Goal: Participate in discussion: Engage in conversation with other users on a specific topic

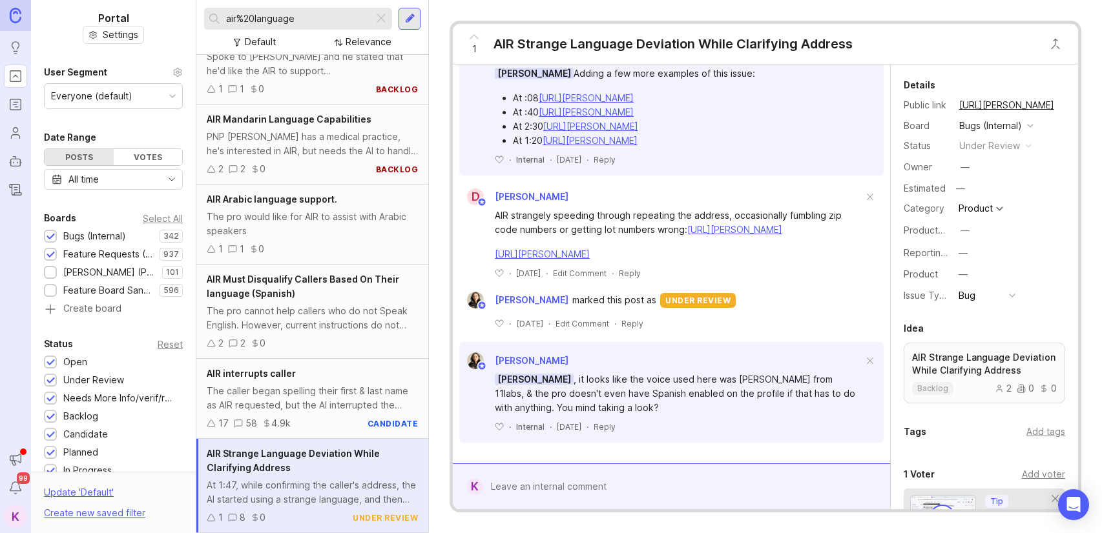
scroll to position [942, 0]
click at [660, 495] on div at bounding box center [680, 487] width 395 height 25
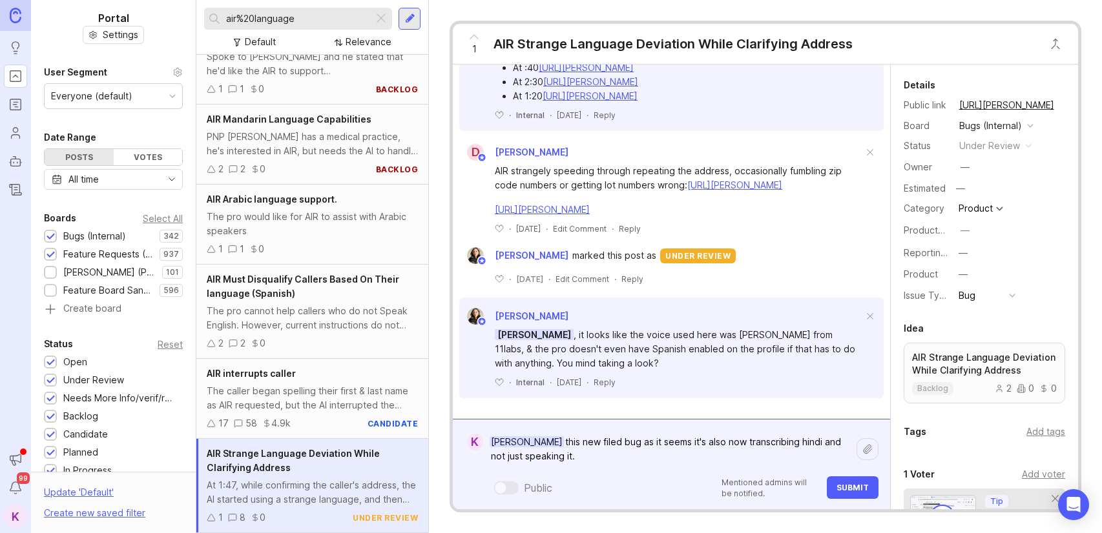
click at [730, 460] on textarea "[PERSON_NAME] this new filed bug as it seems it's also now transcribing hindi a…" at bounding box center [669, 449] width 373 height 39
paste textarea "[URL][PERSON_NAME]"
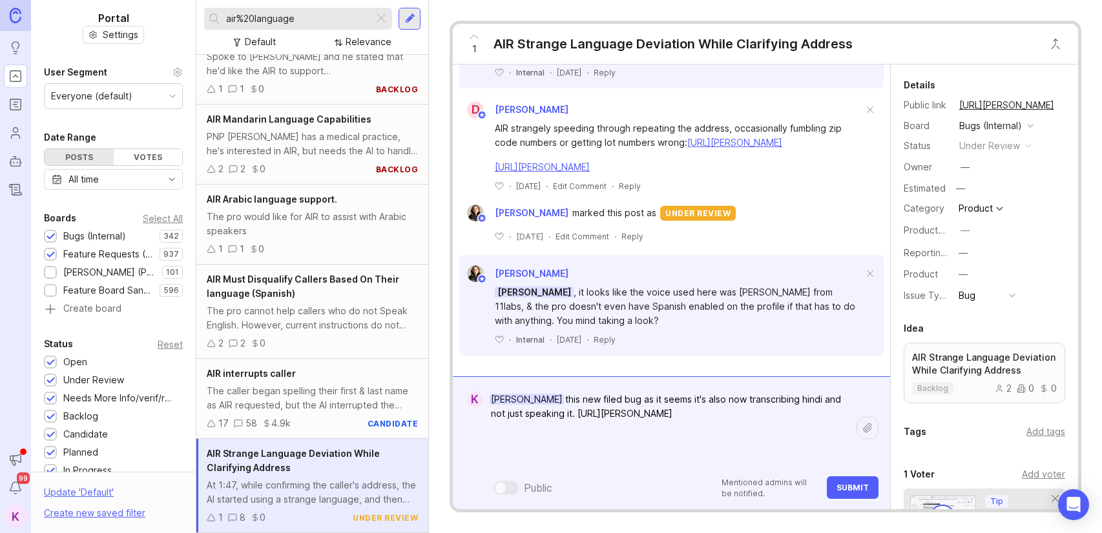
type textarea "[PERSON_NAME] this new filed bug as it seems it's also now transcribing hindi a…"
click at [851, 497] on button "Submit" at bounding box center [853, 488] width 52 height 23
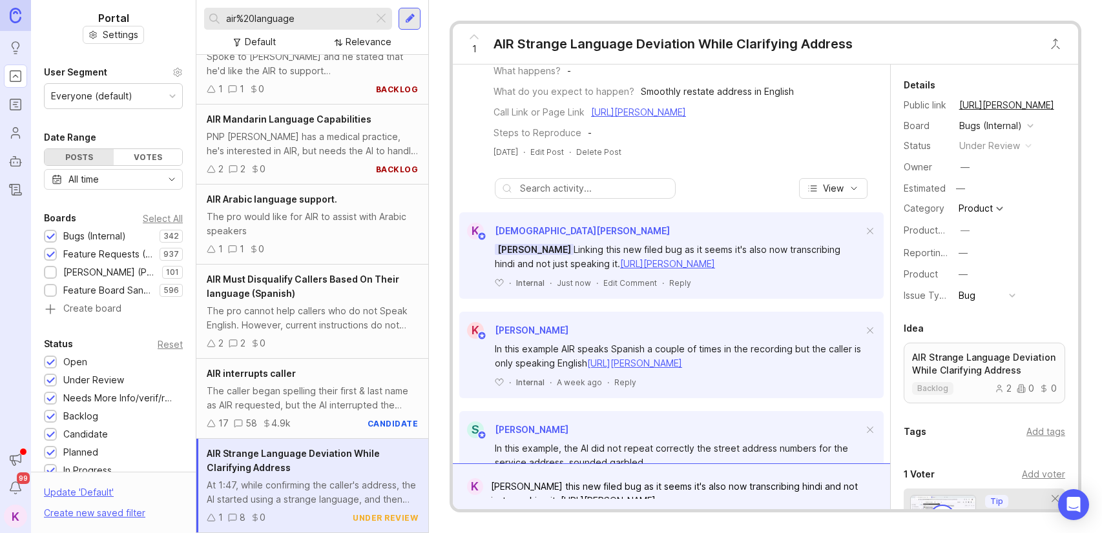
scroll to position [167, 0]
click at [679, 287] on div "Reply" at bounding box center [680, 281] width 22 height 11
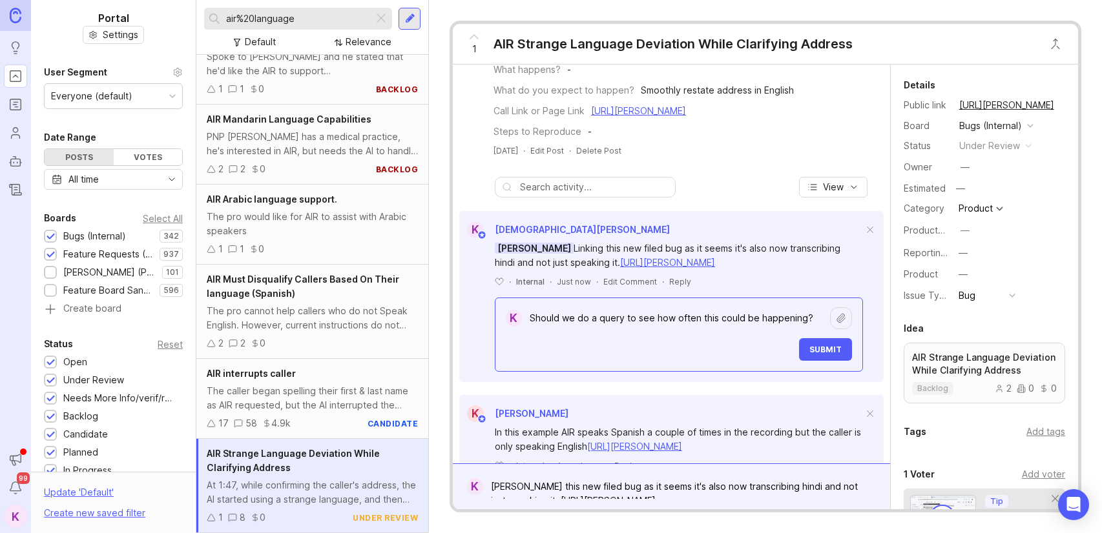
type textarea "Should we do a query to see how often this could be happening?"
click at [822, 355] on span "Submit" at bounding box center [825, 350] width 32 height 10
